Goal: Information Seeking & Learning: Learn about a topic

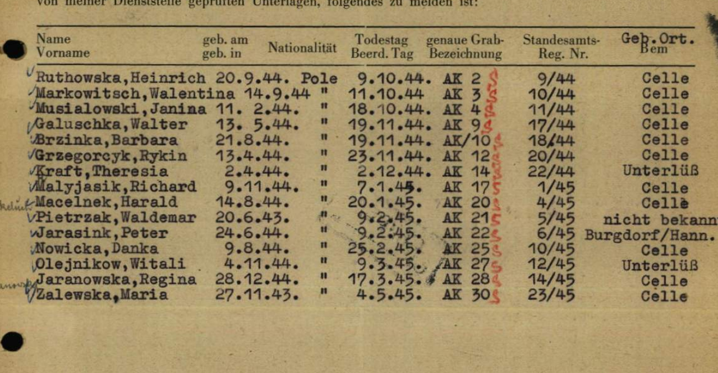
scroll to position [123, 0]
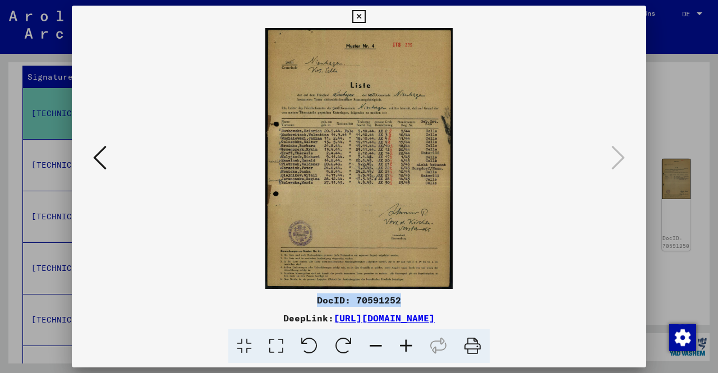
drag, startPoint x: 401, startPoint y: 300, endPoint x: 316, endPoint y: 303, distance: 84.8
click at [316, 303] on div "DocID: 70591252" at bounding box center [359, 299] width 575 height 13
copy div "DocID: 70591252"
click at [669, 121] on div at bounding box center [359, 186] width 718 height 373
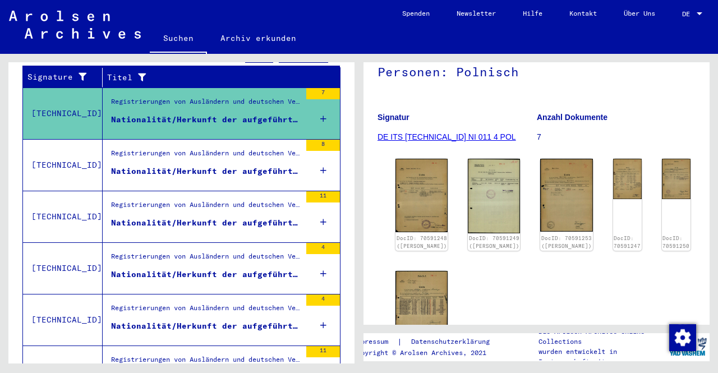
click at [181, 166] on div "Nationalität/Herkunft der aufgeführten Personen: Polnisch" at bounding box center [206, 172] width 190 height 12
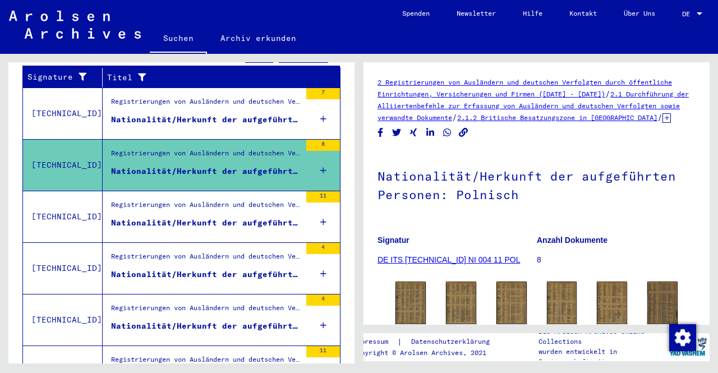
scroll to position [156, 0]
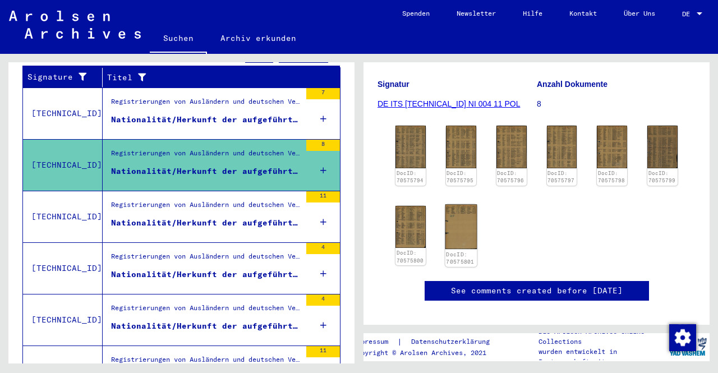
click at [451, 240] on img at bounding box center [461, 226] width 32 height 45
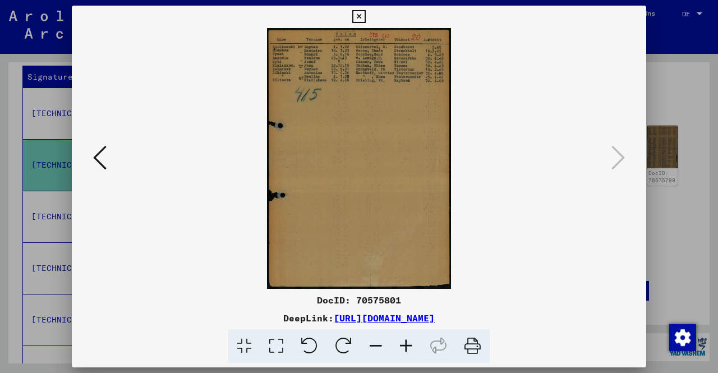
click at [94, 152] on icon at bounding box center [99, 157] width 13 height 27
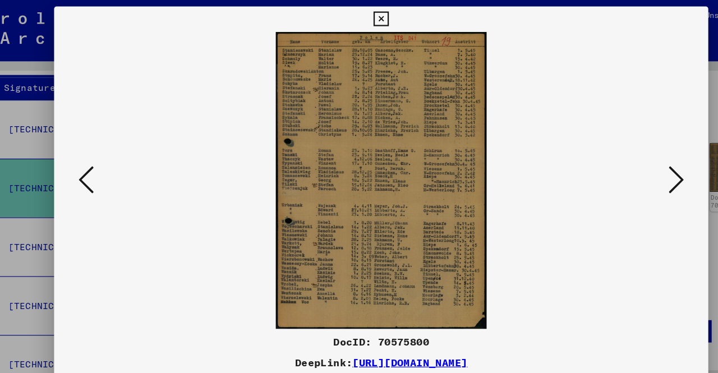
click at [95, 157] on icon at bounding box center [99, 157] width 13 height 27
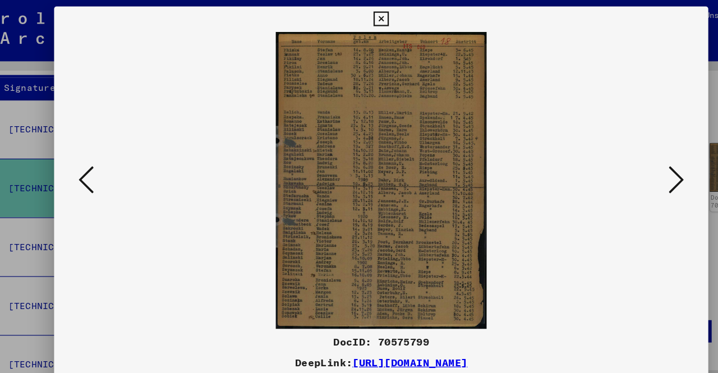
click at [95, 157] on icon at bounding box center [99, 157] width 13 height 27
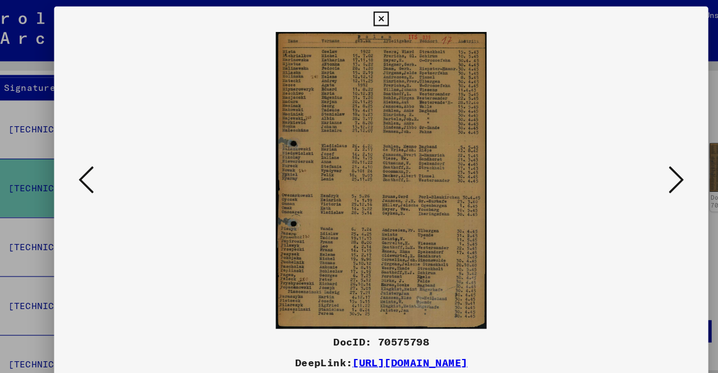
click at [95, 157] on icon at bounding box center [99, 157] width 13 height 27
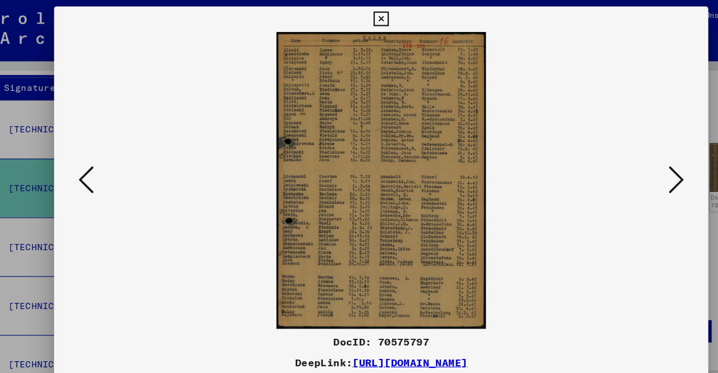
click at [95, 157] on icon at bounding box center [99, 157] width 13 height 27
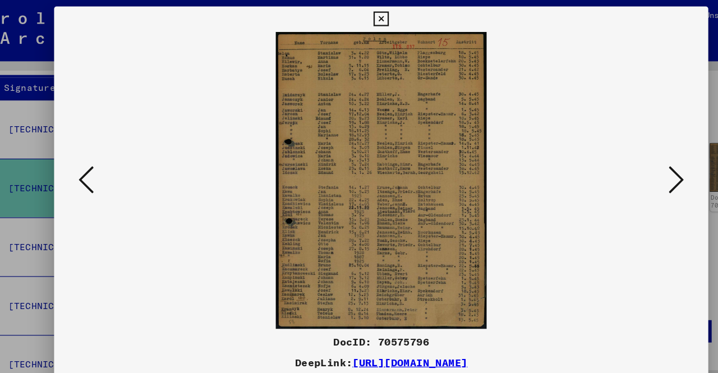
click at [95, 157] on icon at bounding box center [99, 157] width 13 height 27
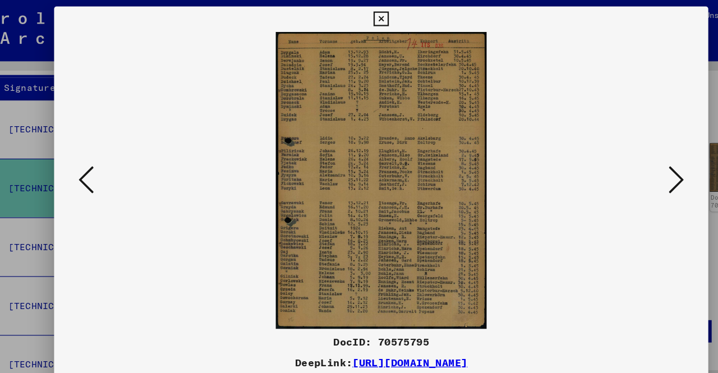
click at [95, 157] on icon at bounding box center [99, 157] width 13 height 27
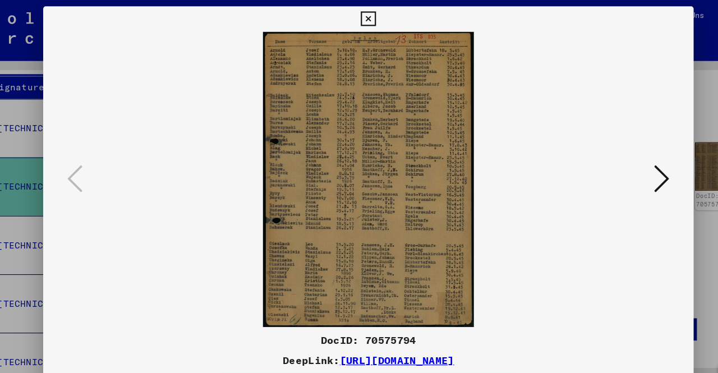
click at [365, 16] on icon at bounding box center [358, 16] width 13 height 13
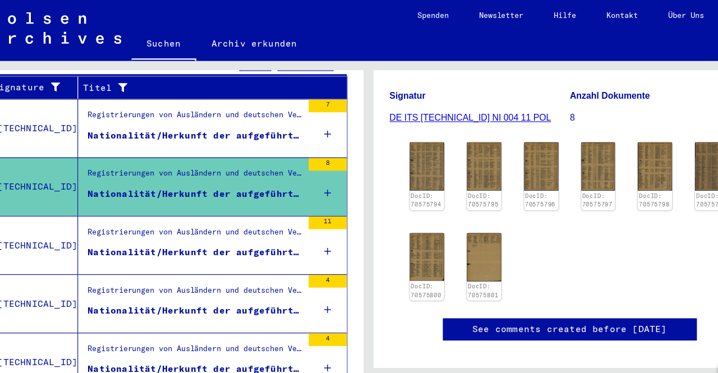
click at [198, 217] on div "Nationalität/Herkunft der aufgeführten Personen: Polnisch" at bounding box center [206, 223] width 190 height 12
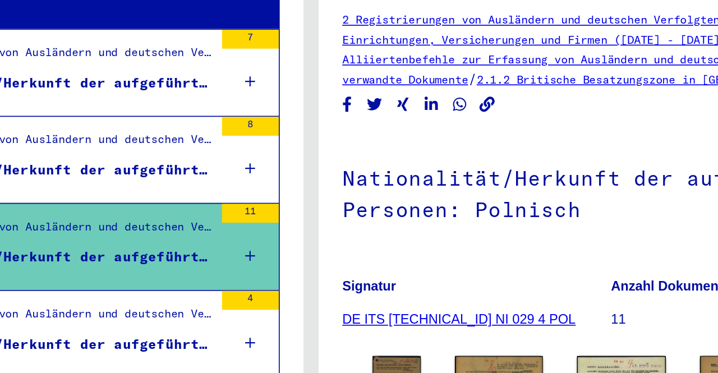
scroll to position [172, 0]
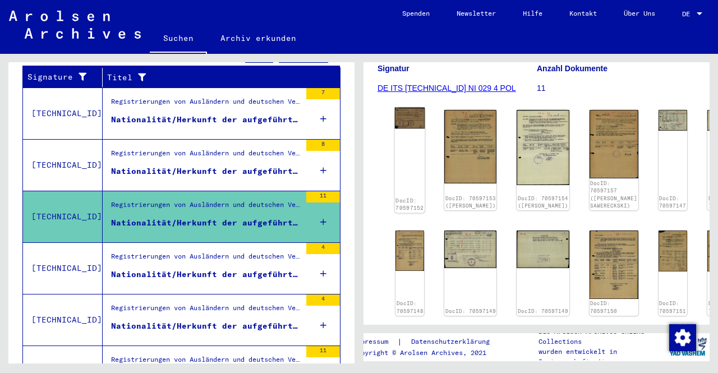
click at [407, 156] on div "DocID: 70597152" at bounding box center [410, 160] width 30 height 105
click at [407, 127] on img at bounding box center [410, 118] width 30 height 21
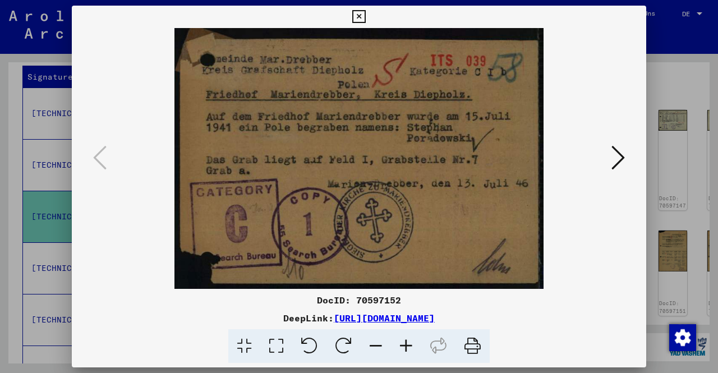
click at [623, 160] on icon at bounding box center [618, 157] width 13 height 27
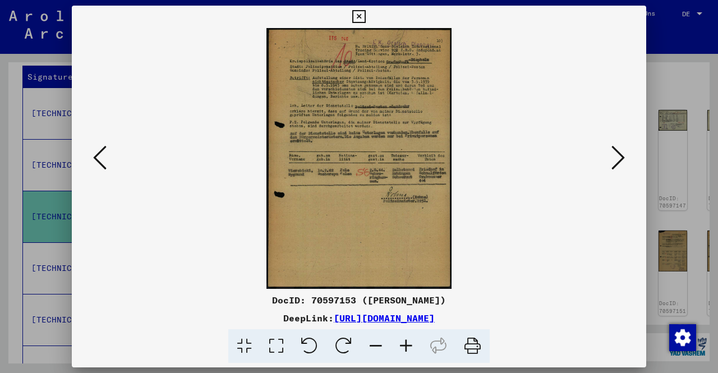
click at [622, 161] on icon at bounding box center [618, 157] width 13 height 27
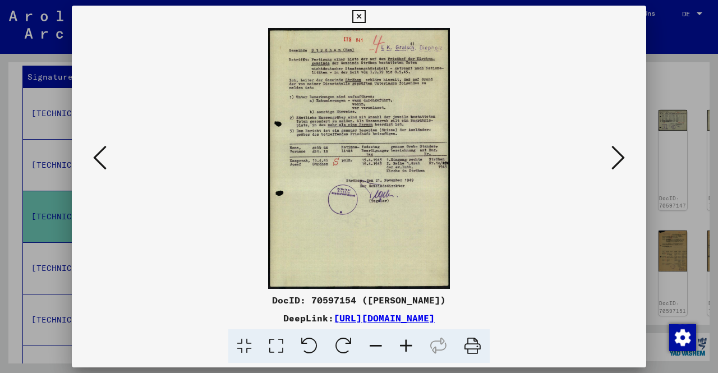
click at [619, 157] on icon at bounding box center [618, 157] width 13 height 27
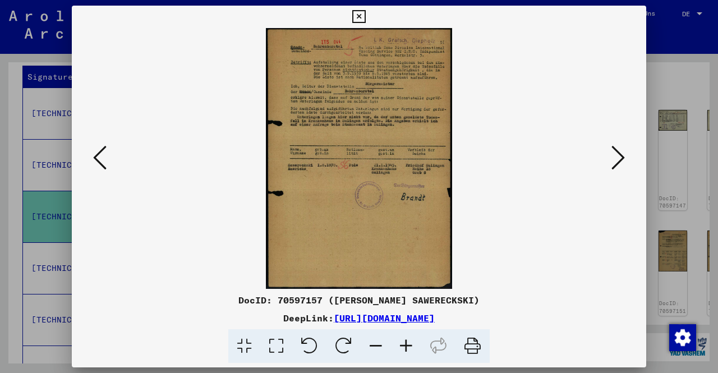
click at [621, 160] on icon at bounding box center [618, 157] width 13 height 27
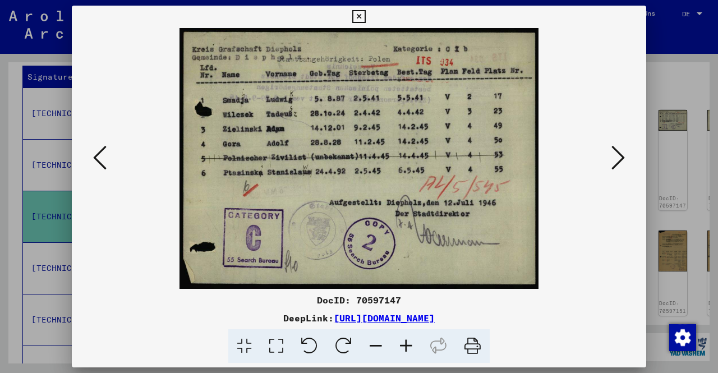
click at [621, 158] on icon at bounding box center [618, 157] width 13 height 27
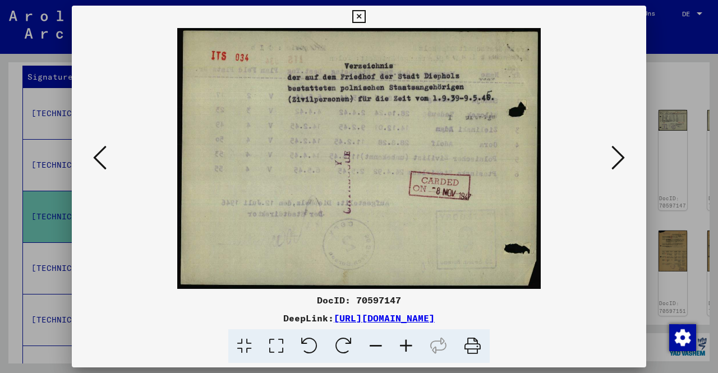
click at [622, 155] on icon at bounding box center [618, 157] width 13 height 27
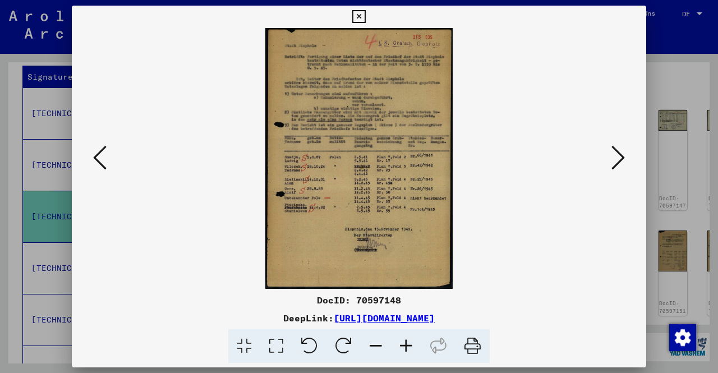
click at [626, 159] on button at bounding box center [618, 159] width 20 height 32
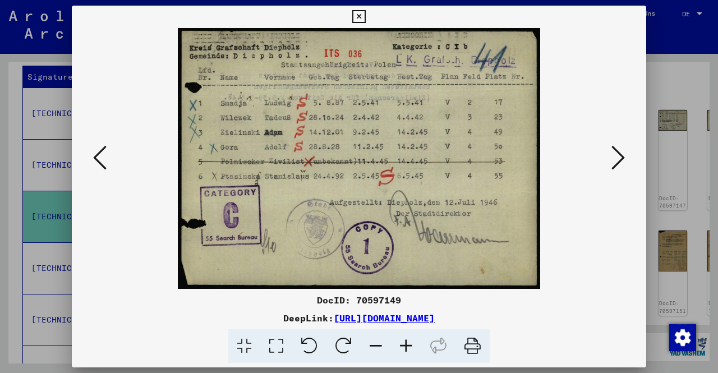
click at [623, 156] on icon at bounding box center [618, 157] width 13 height 27
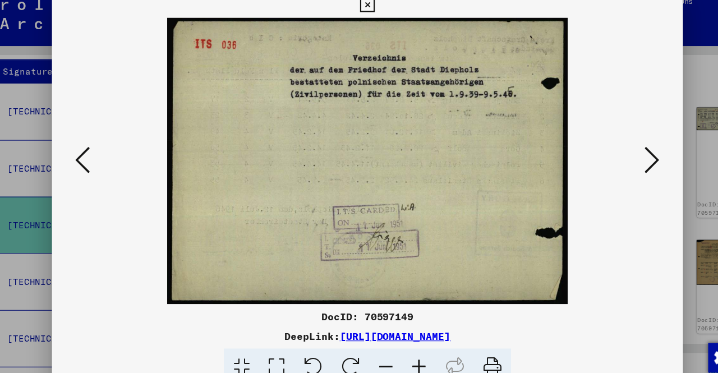
click at [621, 155] on icon at bounding box center [618, 157] width 13 height 27
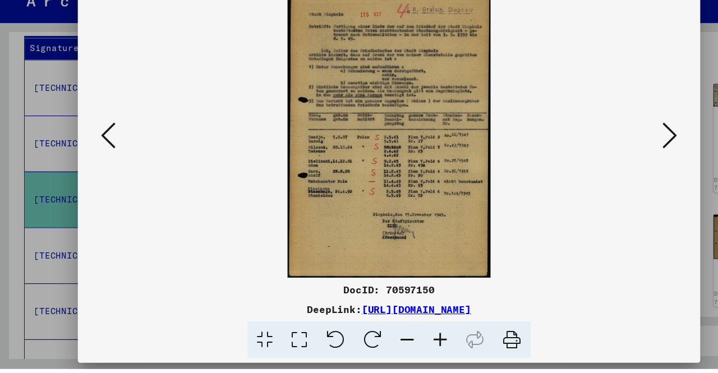
click at [619, 157] on icon at bounding box center [618, 157] width 13 height 27
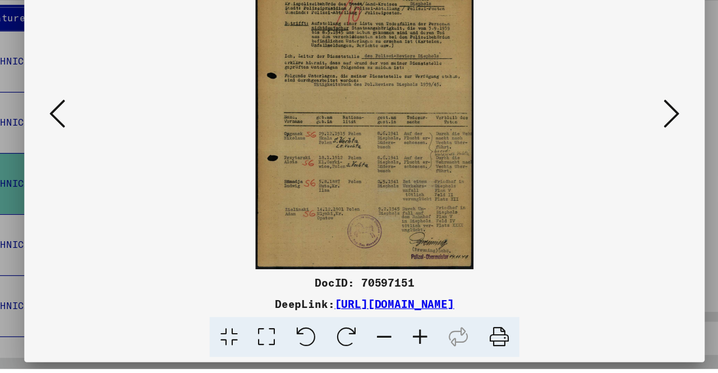
click at [618, 163] on icon at bounding box center [618, 157] width 13 height 27
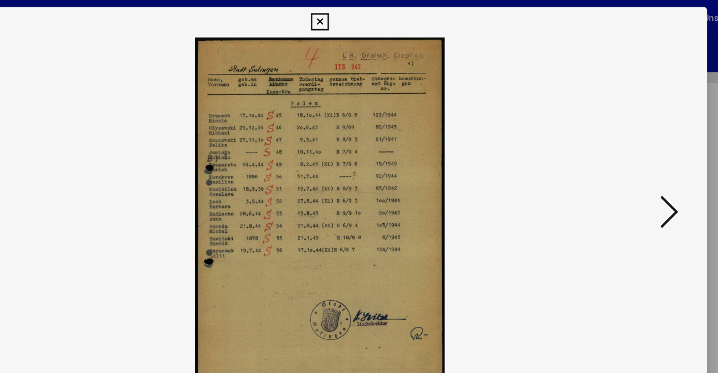
click at [619, 153] on icon at bounding box center [618, 157] width 13 height 27
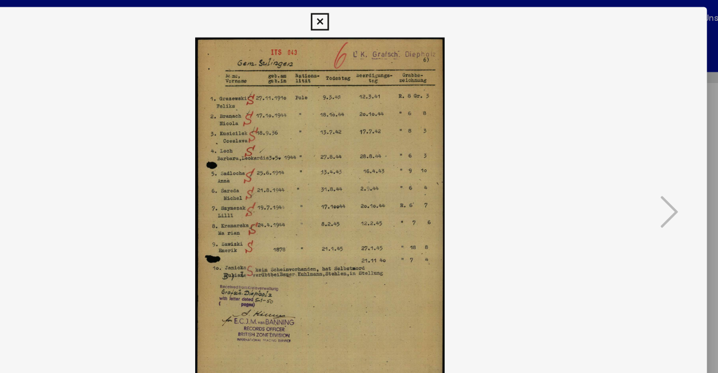
click at [365, 19] on icon at bounding box center [358, 16] width 13 height 13
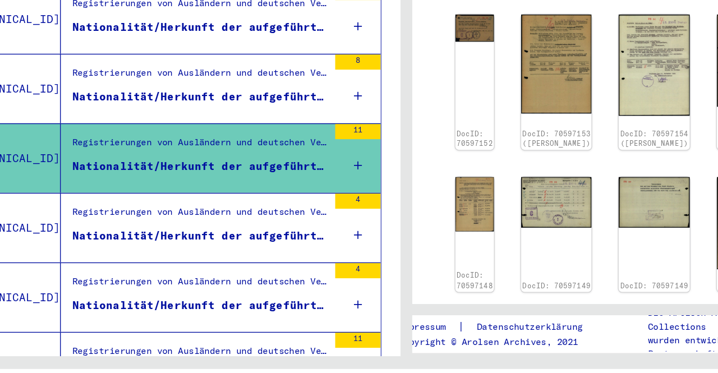
click at [146, 269] on div "Nationalität/Herkunft der aufgeführten Personen: Polnisch" at bounding box center [206, 275] width 190 height 12
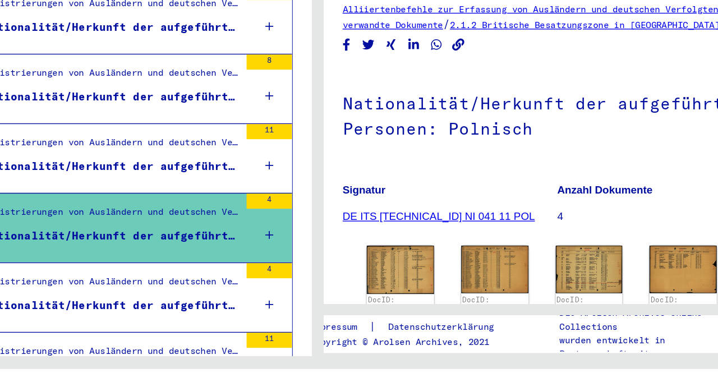
scroll to position [94, 0]
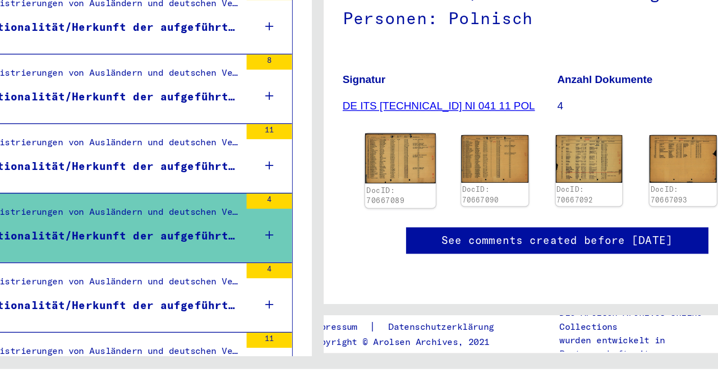
click at [433, 213] on img at bounding box center [420, 218] width 52 height 38
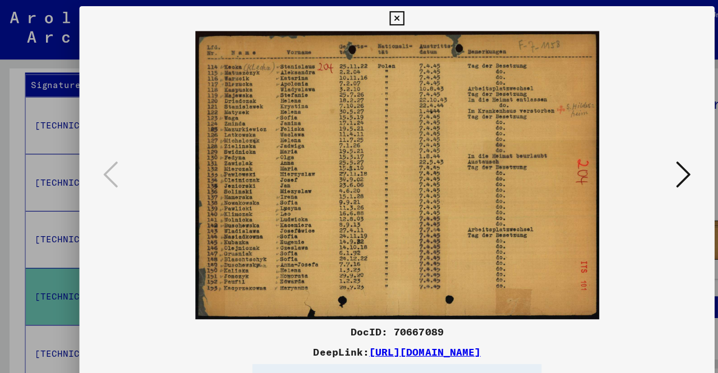
click at [619, 157] on icon at bounding box center [618, 157] width 13 height 27
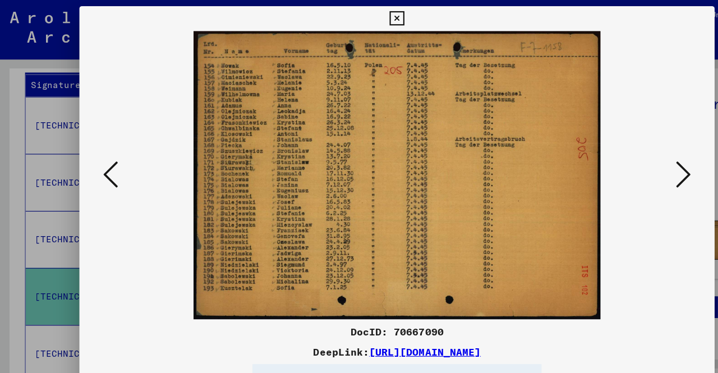
click at [619, 157] on icon at bounding box center [618, 157] width 13 height 27
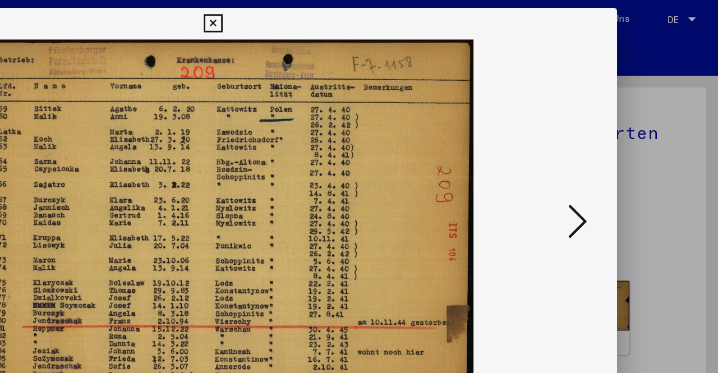
click at [621, 151] on icon at bounding box center [618, 157] width 13 height 27
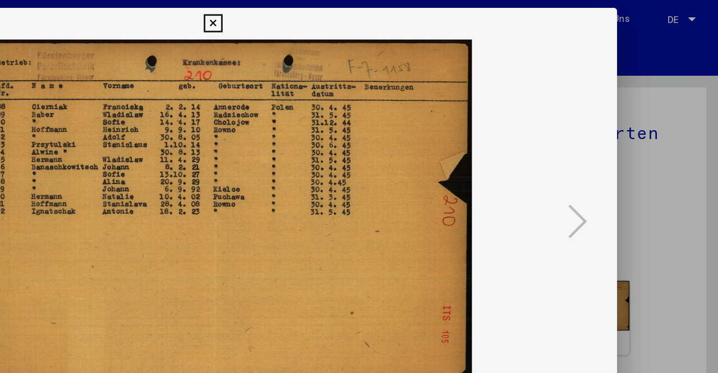
click at [365, 13] on icon at bounding box center [358, 16] width 13 height 13
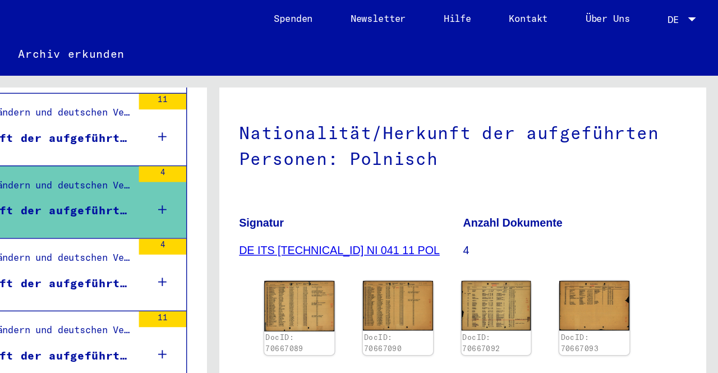
scroll to position [362, 0]
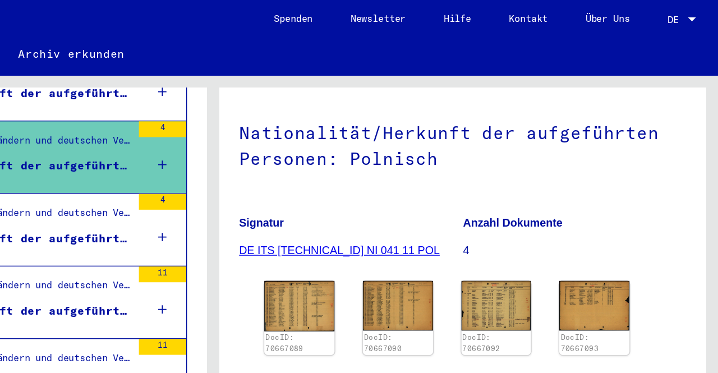
click at [240, 164] on div "Nationalität/Herkunft der aufgeführten Personen: Polnisch" at bounding box center [206, 170] width 190 height 12
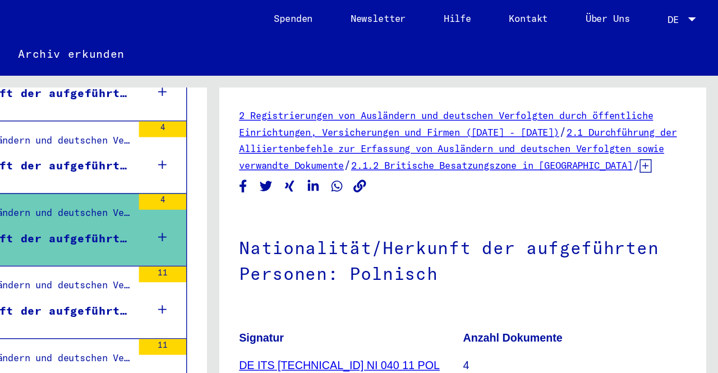
scroll to position [144, 0]
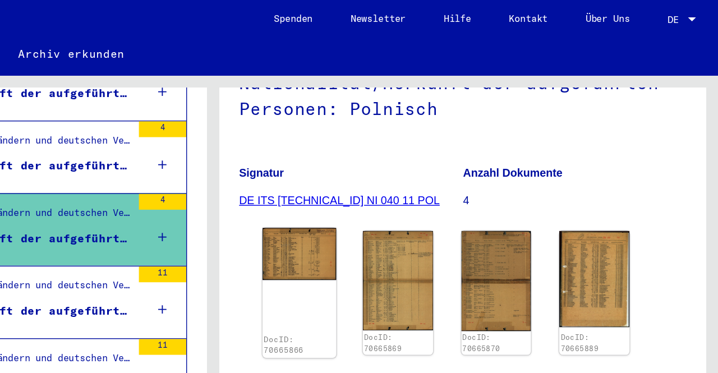
click at [417, 165] on img at bounding box center [420, 180] width 52 height 37
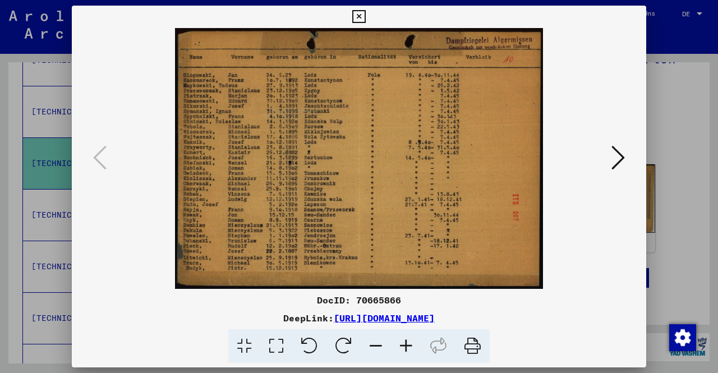
click at [623, 157] on icon at bounding box center [618, 157] width 13 height 27
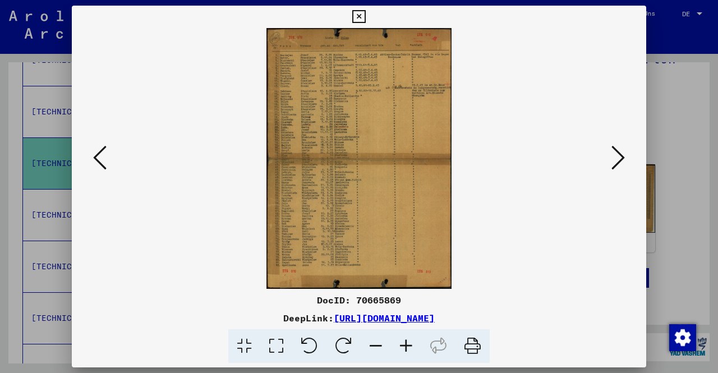
click at [623, 157] on icon at bounding box center [618, 157] width 13 height 27
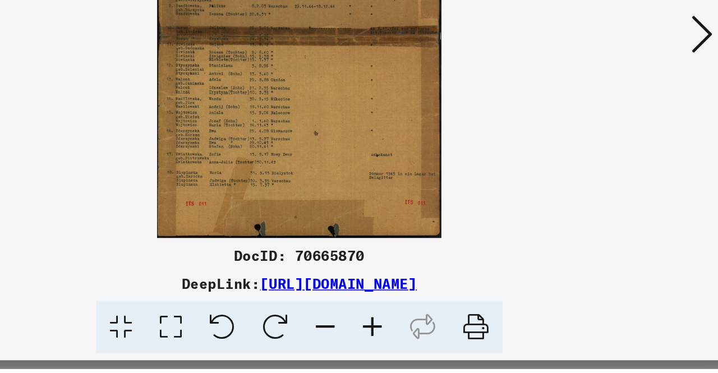
click at [617, 160] on icon at bounding box center [618, 157] width 13 height 27
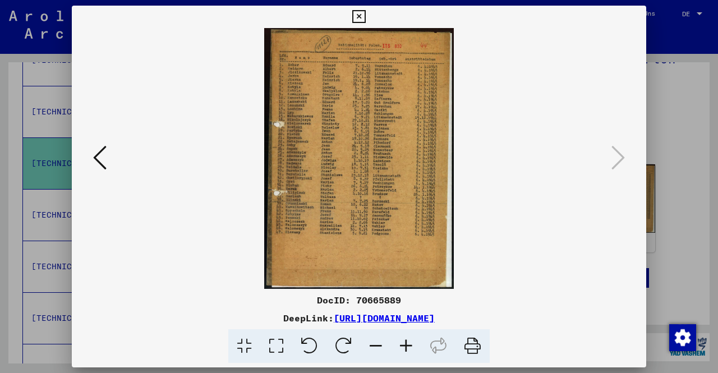
click at [94, 155] on icon at bounding box center [99, 157] width 13 height 27
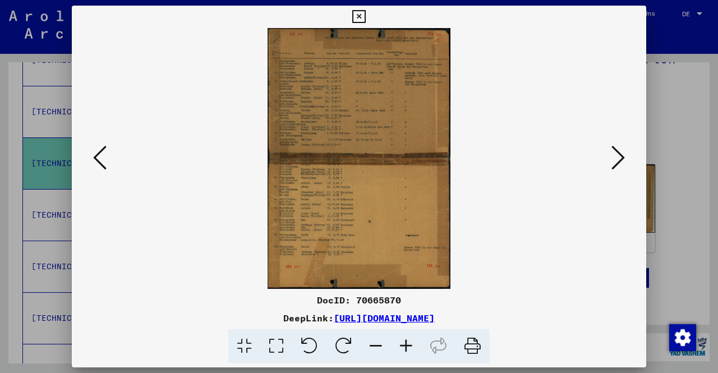
click at [94, 155] on icon at bounding box center [99, 157] width 13 height 27
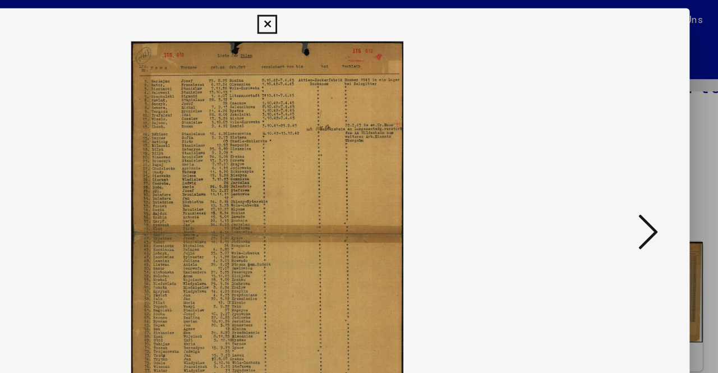
click at [622, 150] on icon at bounding box center [618, 157] width 13 height 27
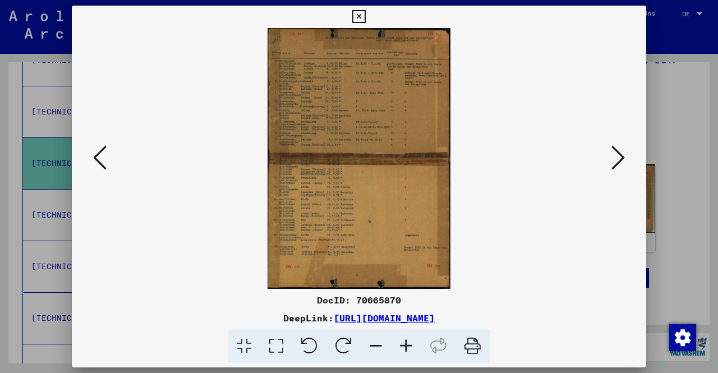
click at [365, 20] on icon at bounding box center [358, 16] width 13 height 13
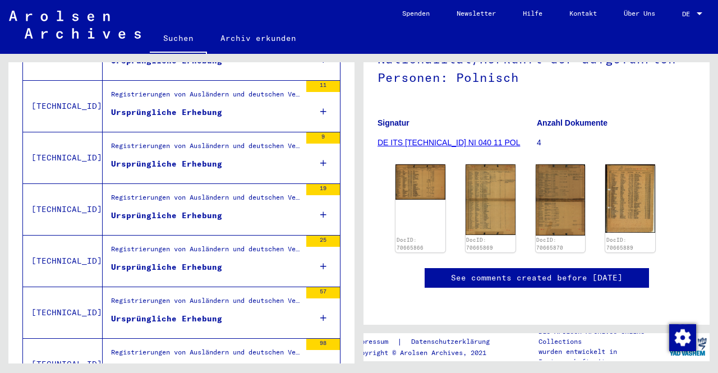
scroll to position [833, 0]
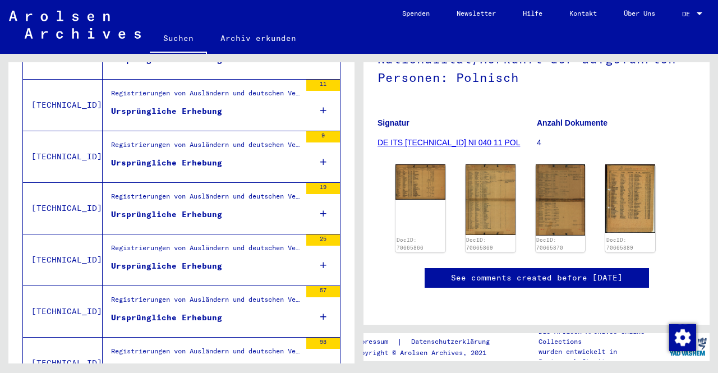
click at [151, 209] on div "Ursprüngliche Erhebung" at bounding box center [166, 215] width 111 height 12
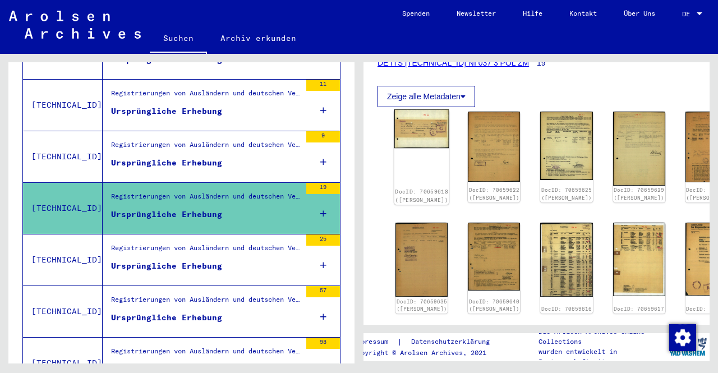
scroll to position [163, 0]
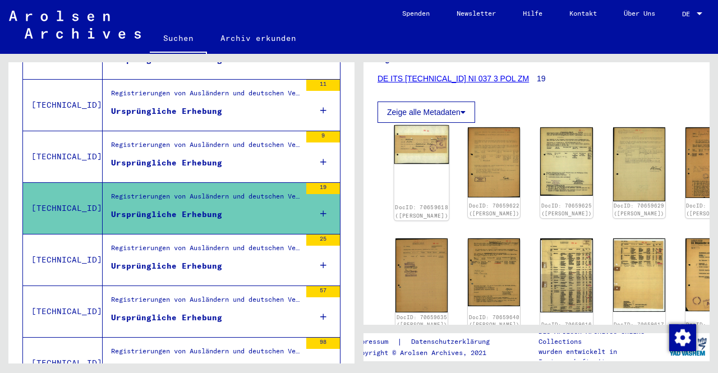
click at [408, 159] on img at bounding box center [421, 144] width 55 height 39
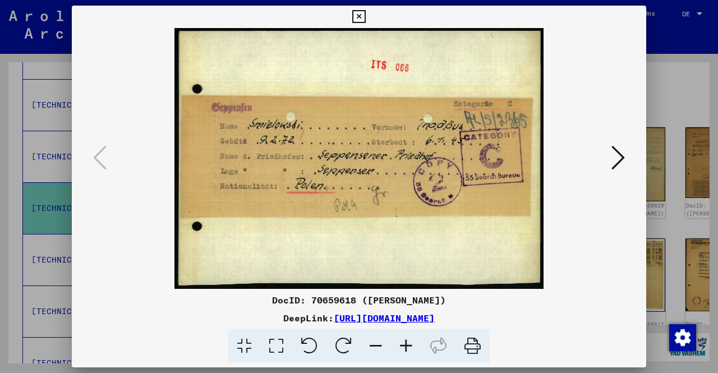
click at [619, 157] on icon at bounding box center [618, 157] width 13 height 27
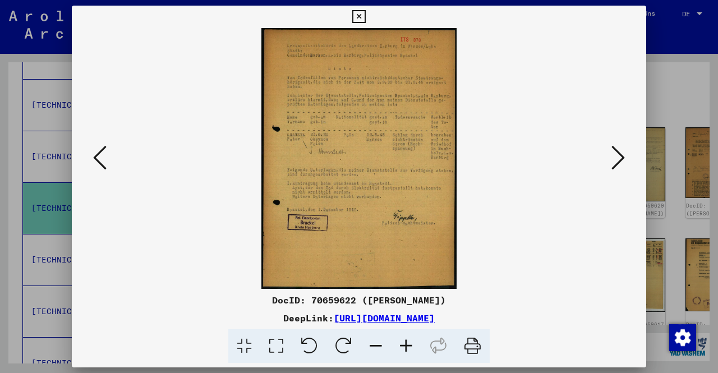
click at [365, 15] on icon at bounding box center [358, 16] width 13 height 13
